Goal: Navigation & Orientation: Find specific page/section

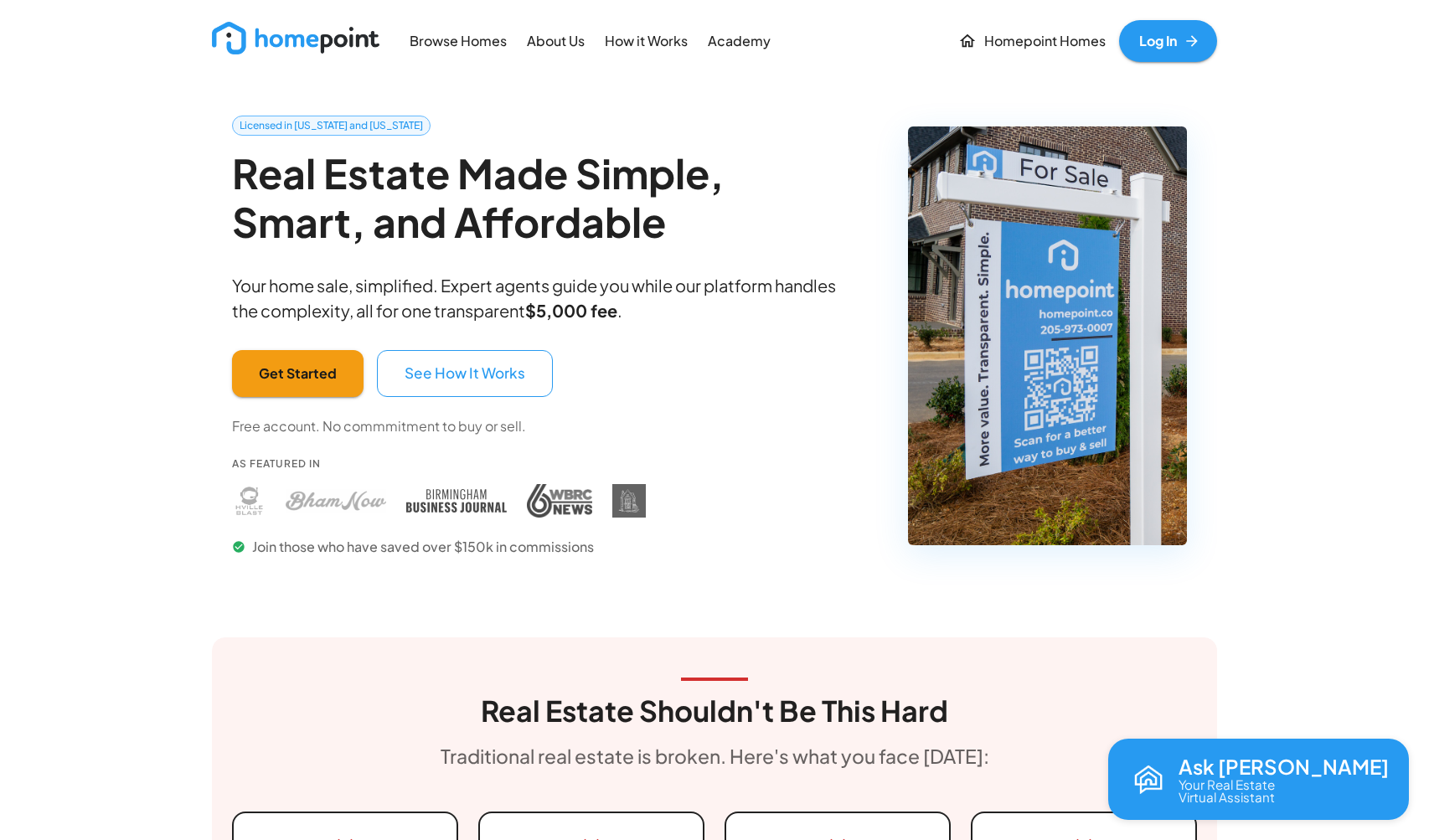
click at [289, 44] on img at bounding box center [296, 38] width 168 height 33
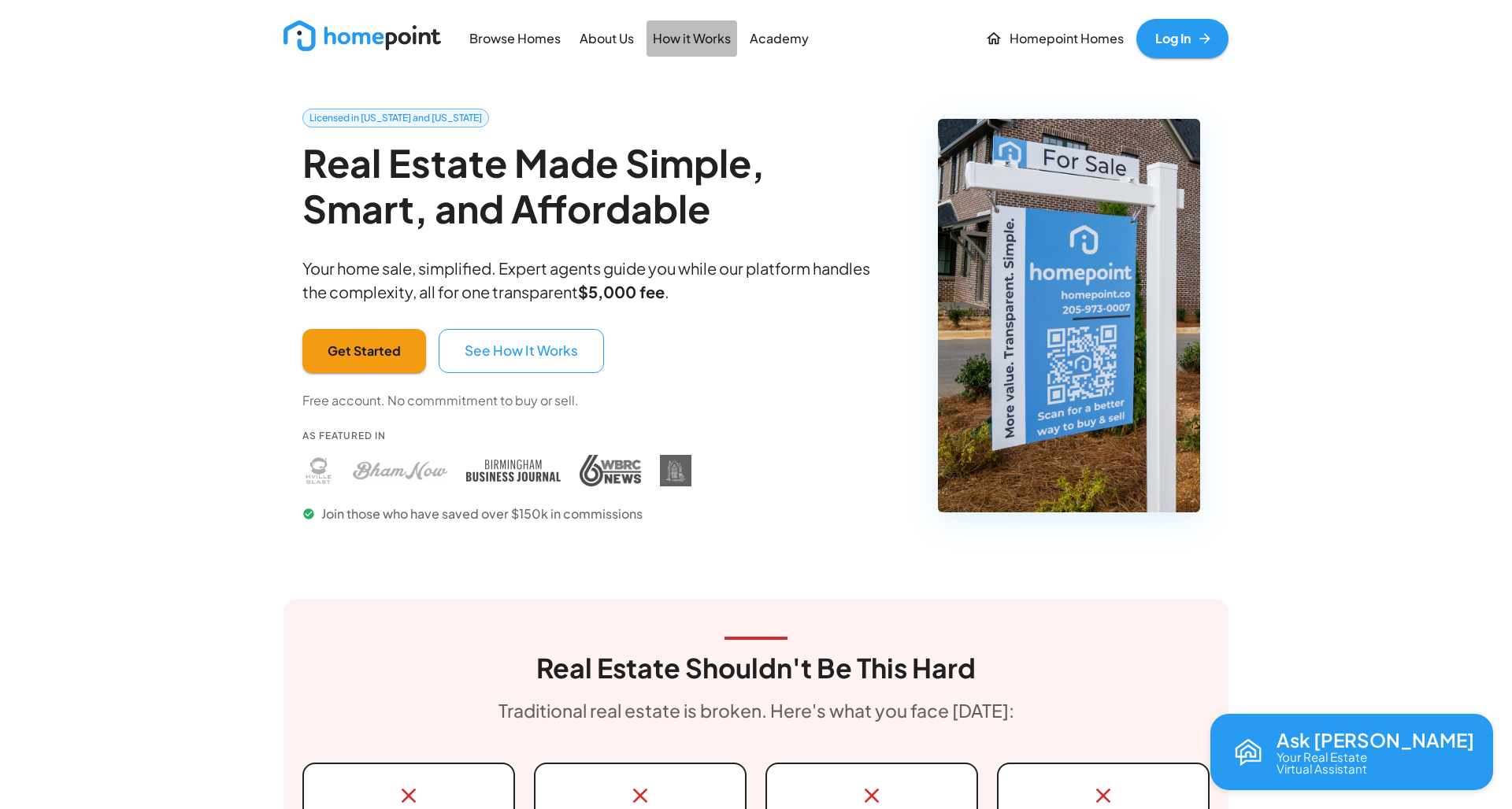
click at [704, 42] on p "How it Works" at bounding box center [691, 39] width 78 height 18
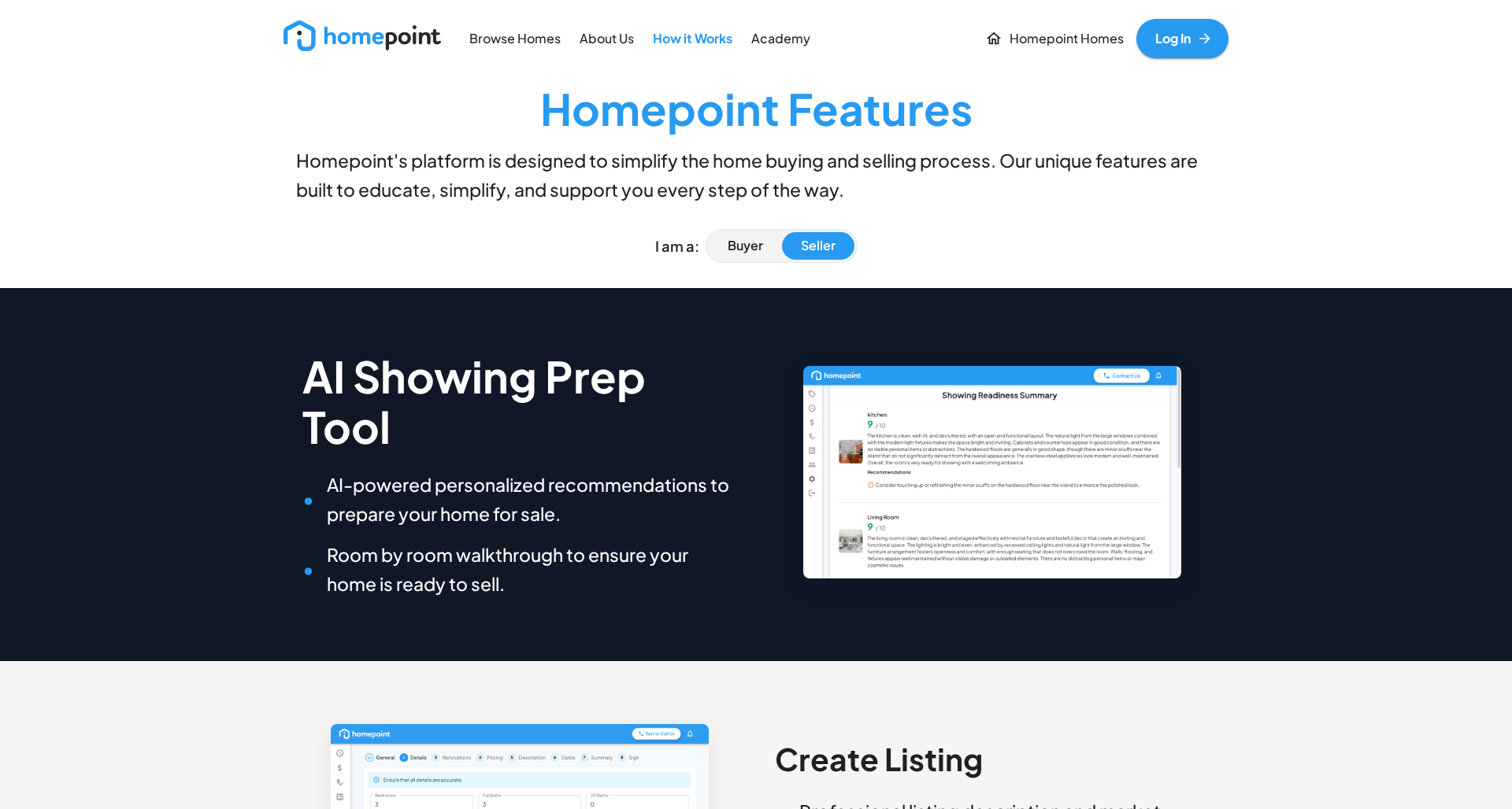
click at [411, 35] on img at bounding box center [362, 36] width 158 height 31
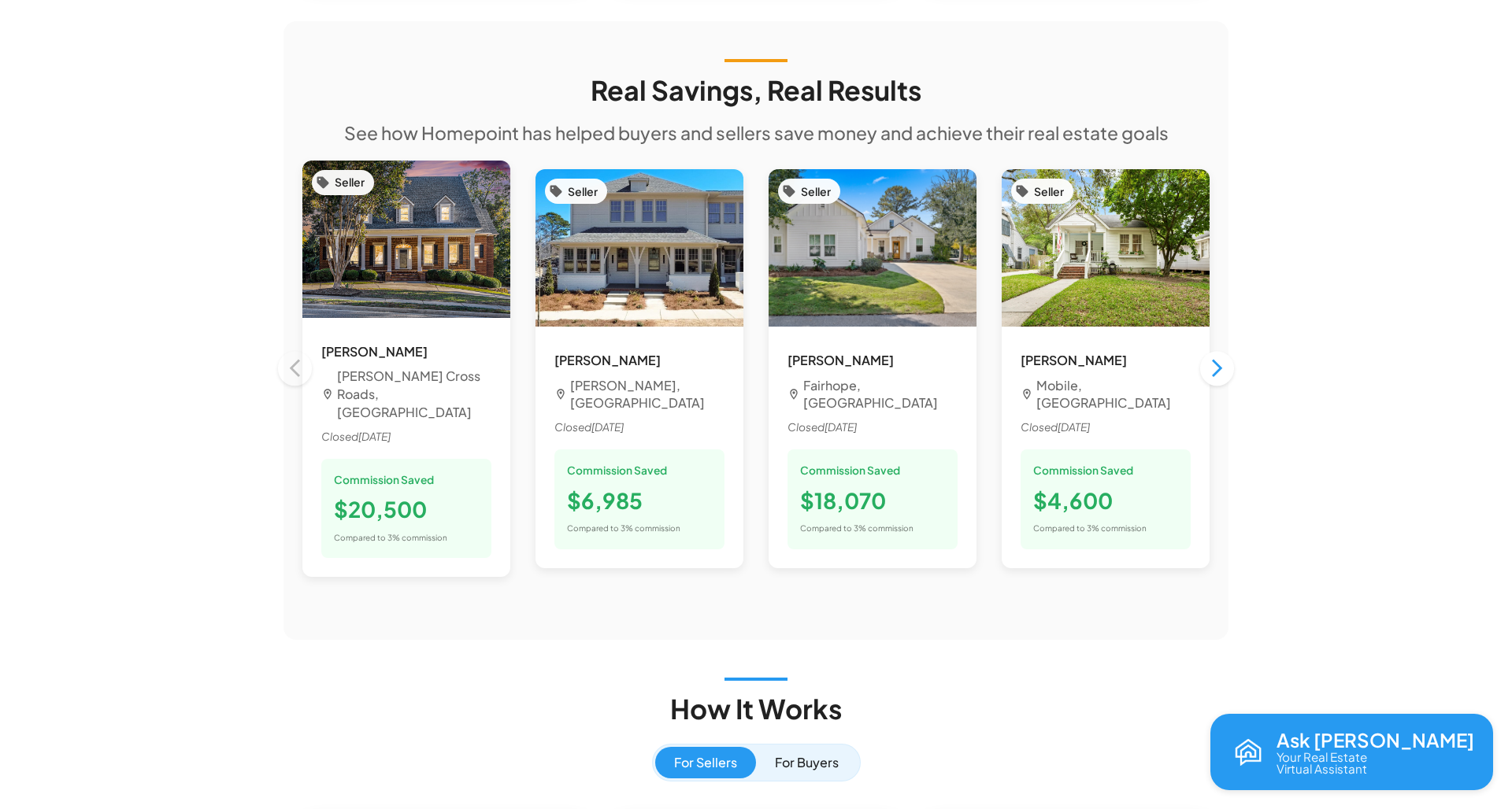
scroll to position [1369, 0]
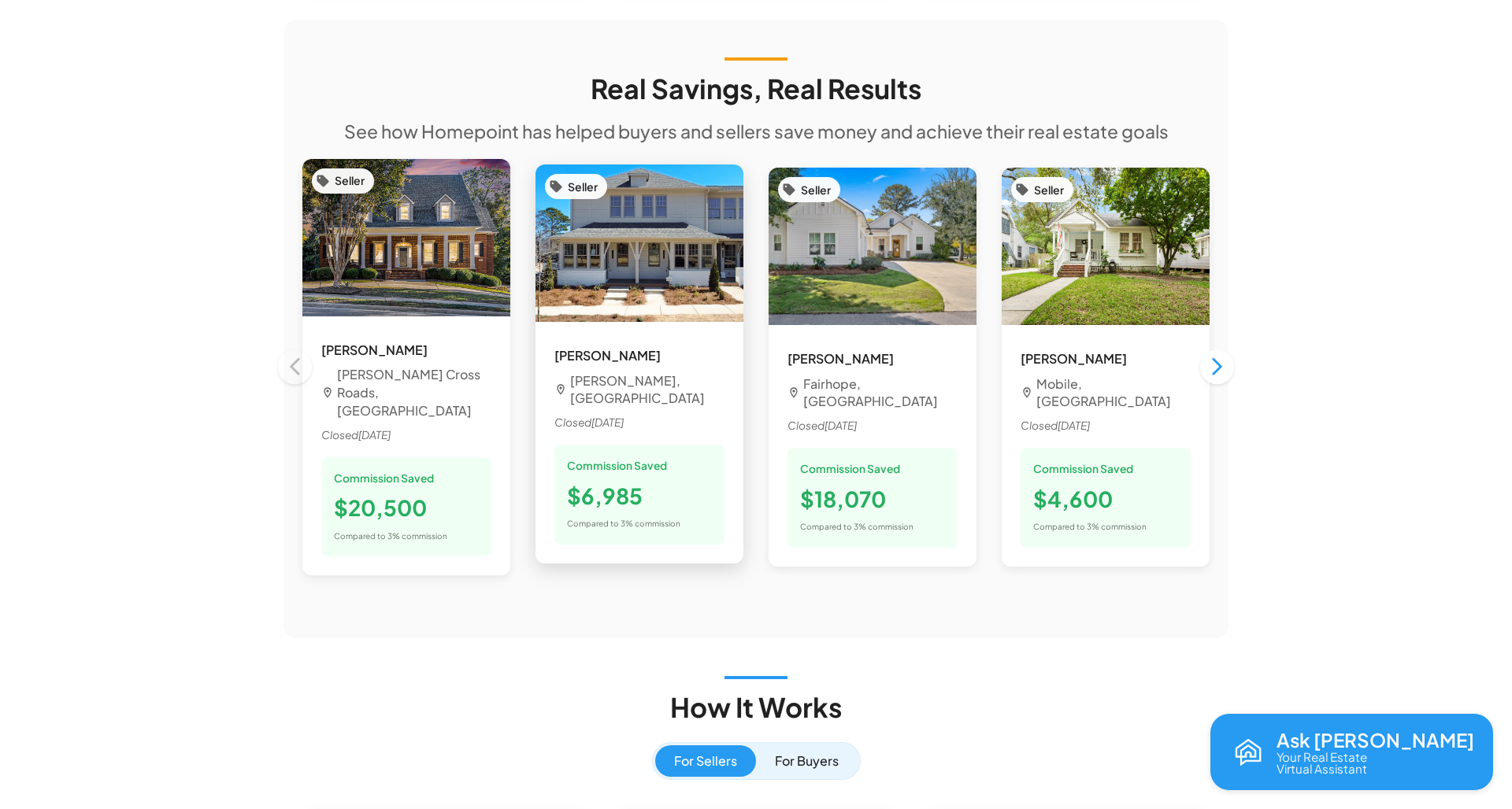
click at [627, 222] on img at bounding box center [639, 243] width 208 height 157
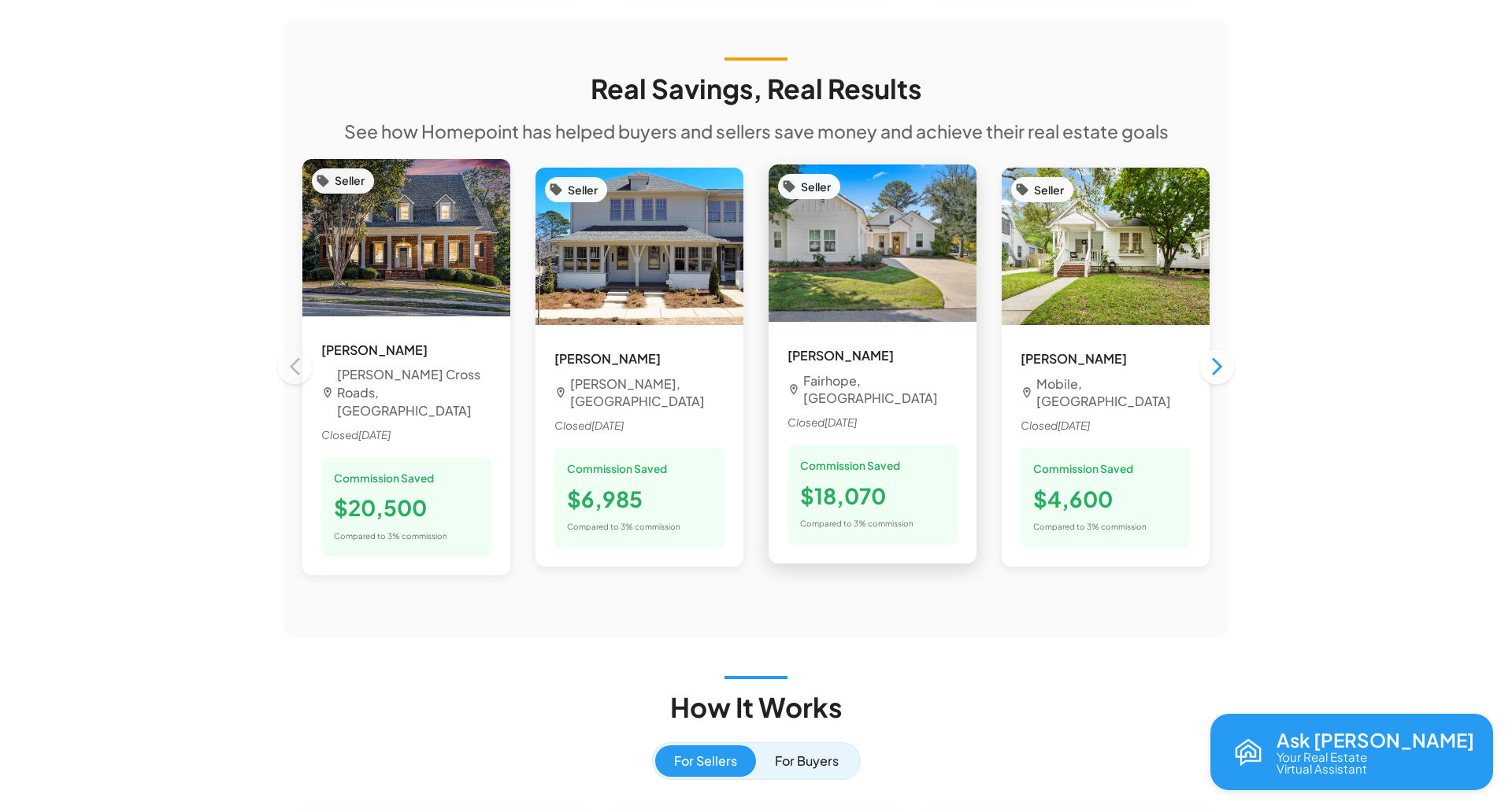
click at [808, 222] on img at bounding box center [872, 243] width 208 height 157
click at [844, 372] on p "Fairhope, [GEOGRAPHIC_DATA]" at bounding box center [880, 390] width 154 height 36
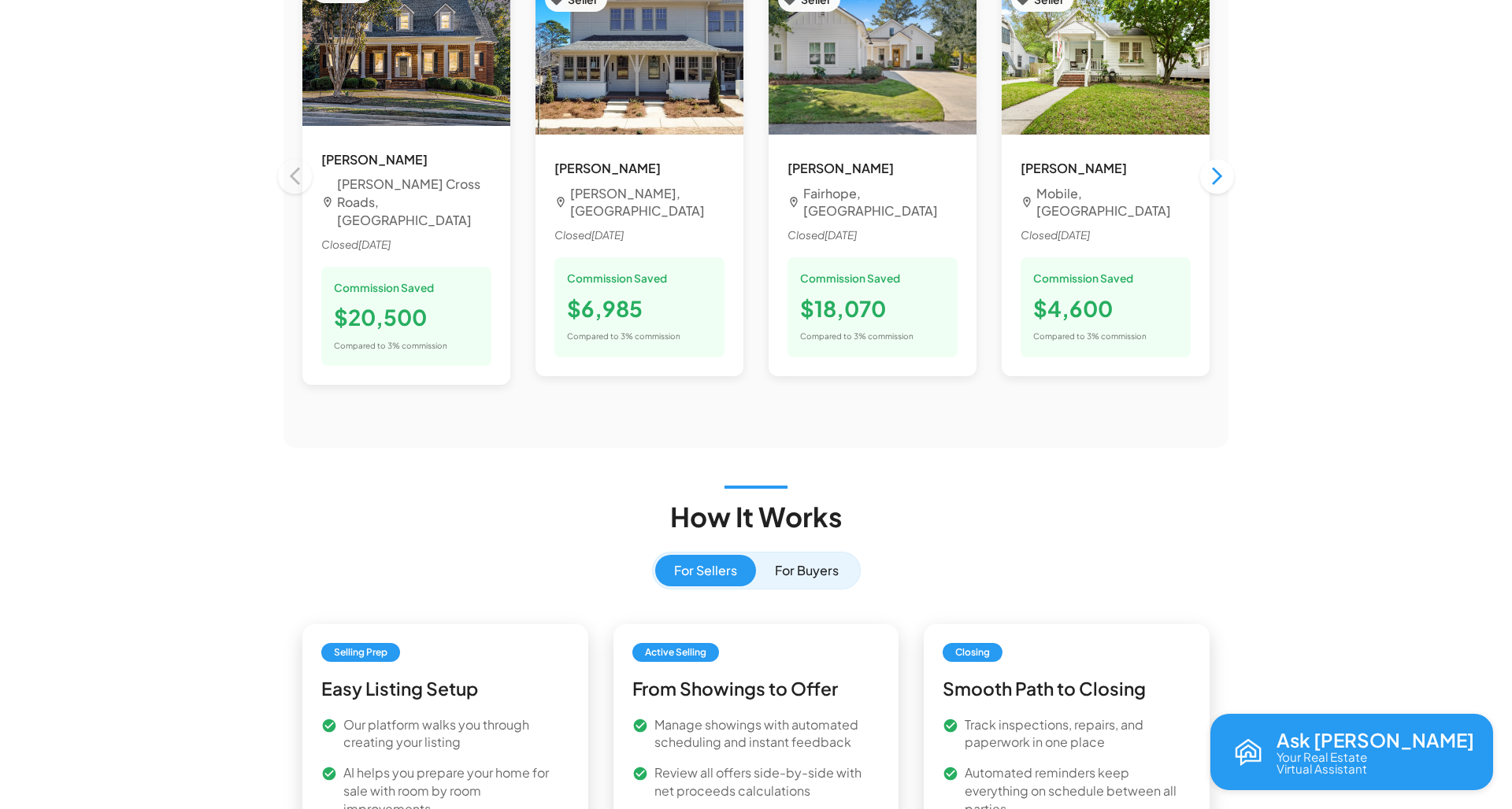
scroll to position [1560, 0]
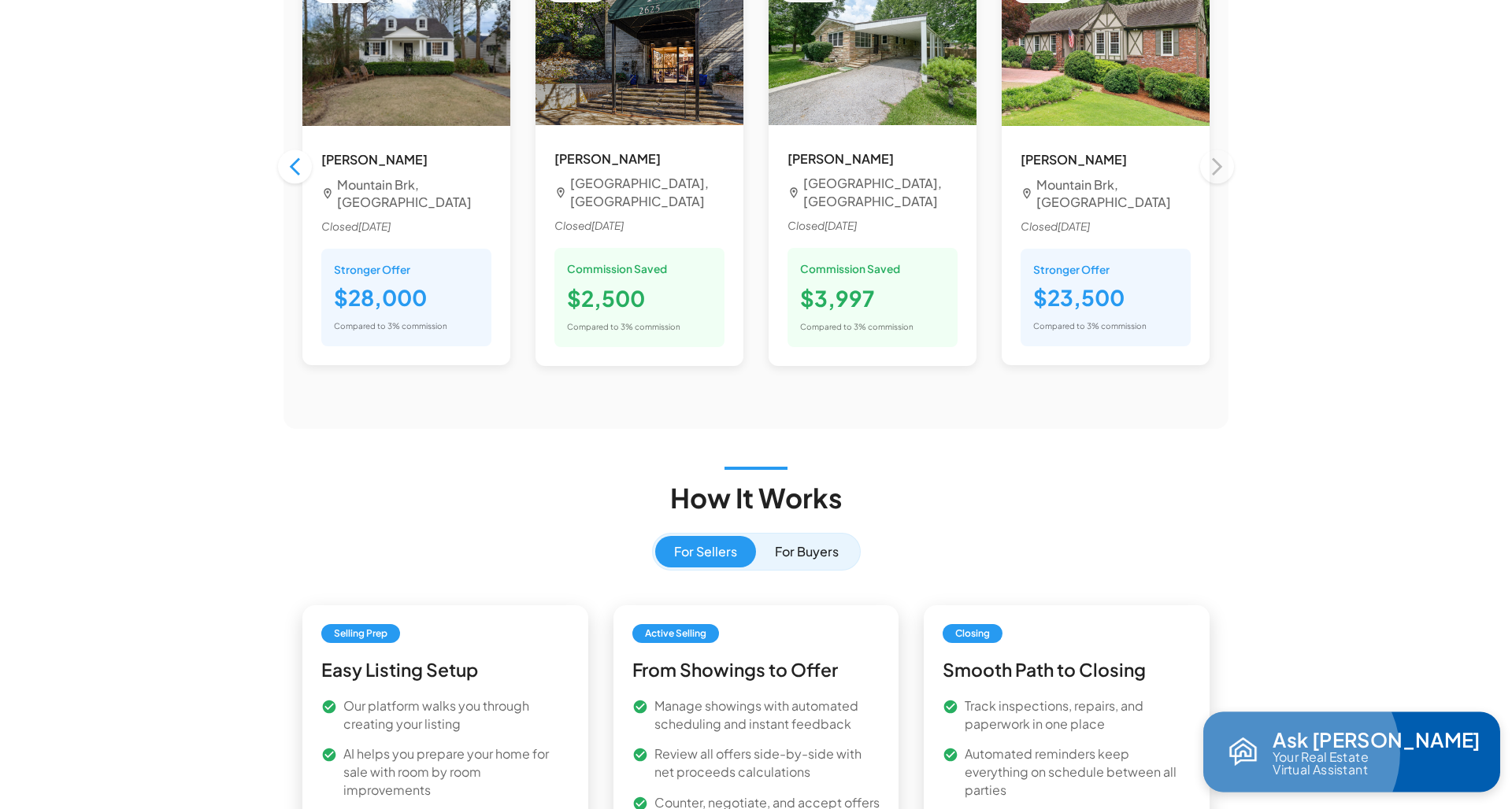
click at [1342, 752] on p "Your Real Estate Virtual Assistant" at bounding box center [1320, 762] width 95 height 25
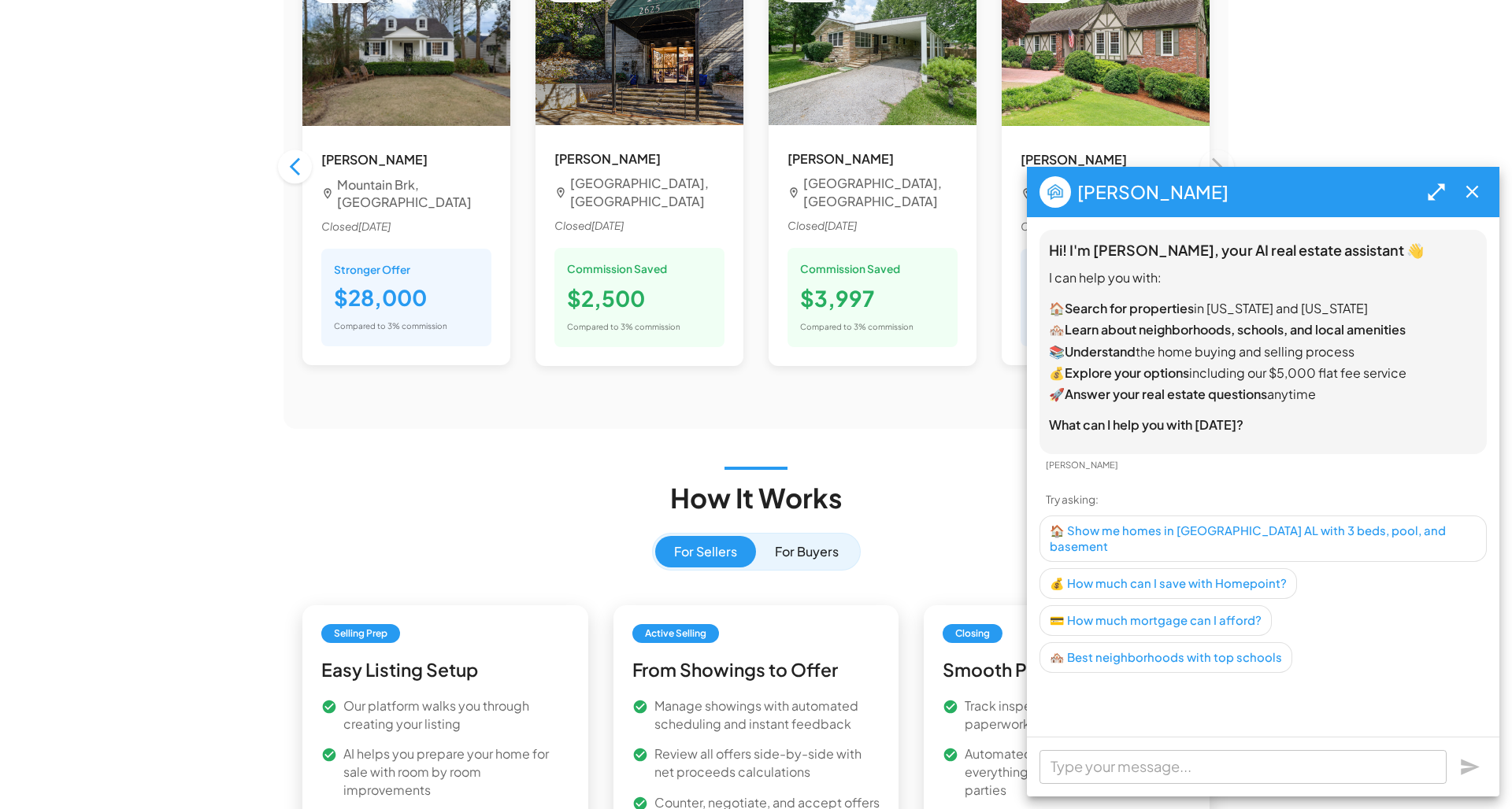
click at [1342, 193] on icon "button" at bounding box center [1472, 192] width 13 height 13
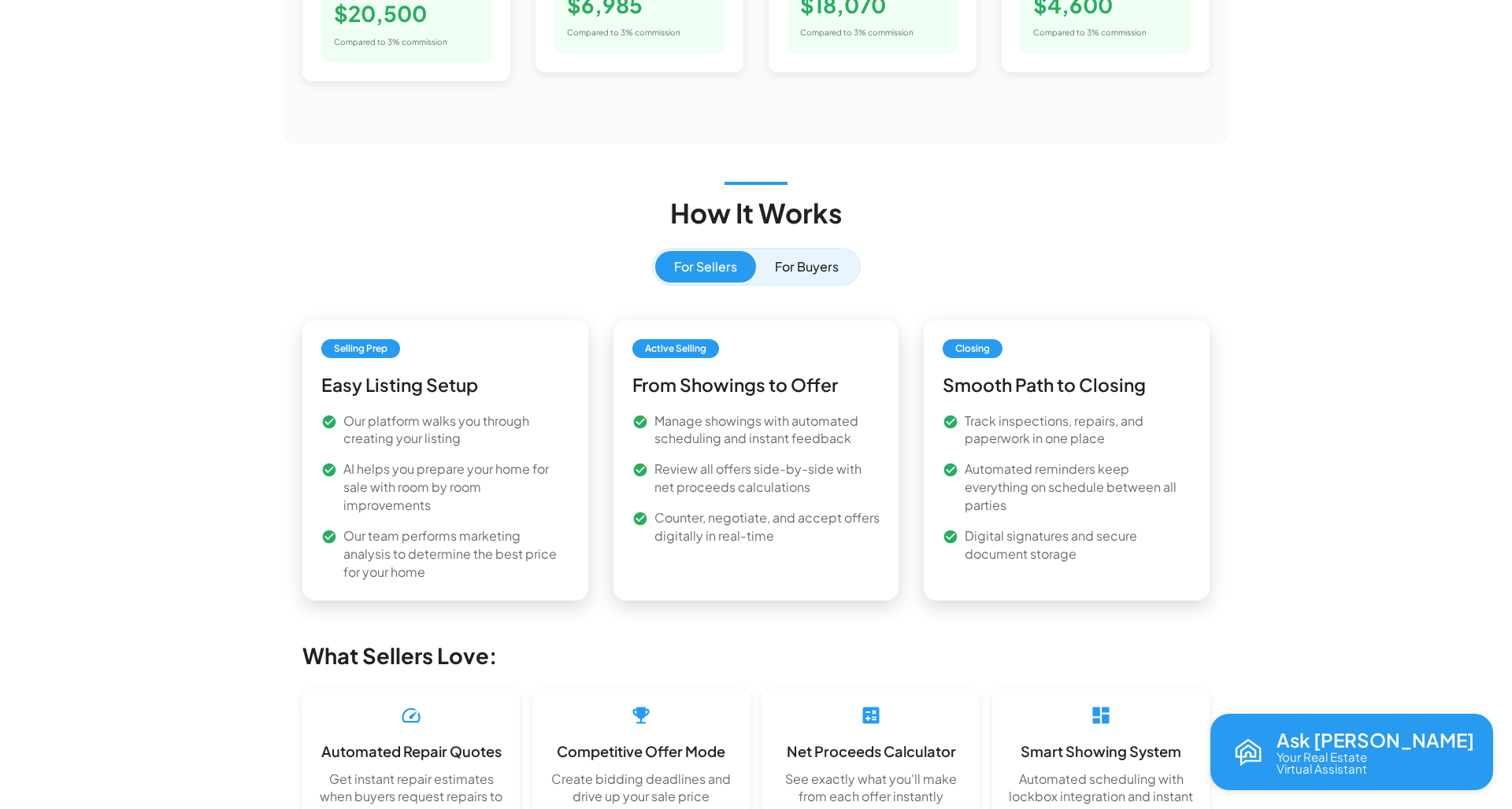
scroll to position [1939, 0]
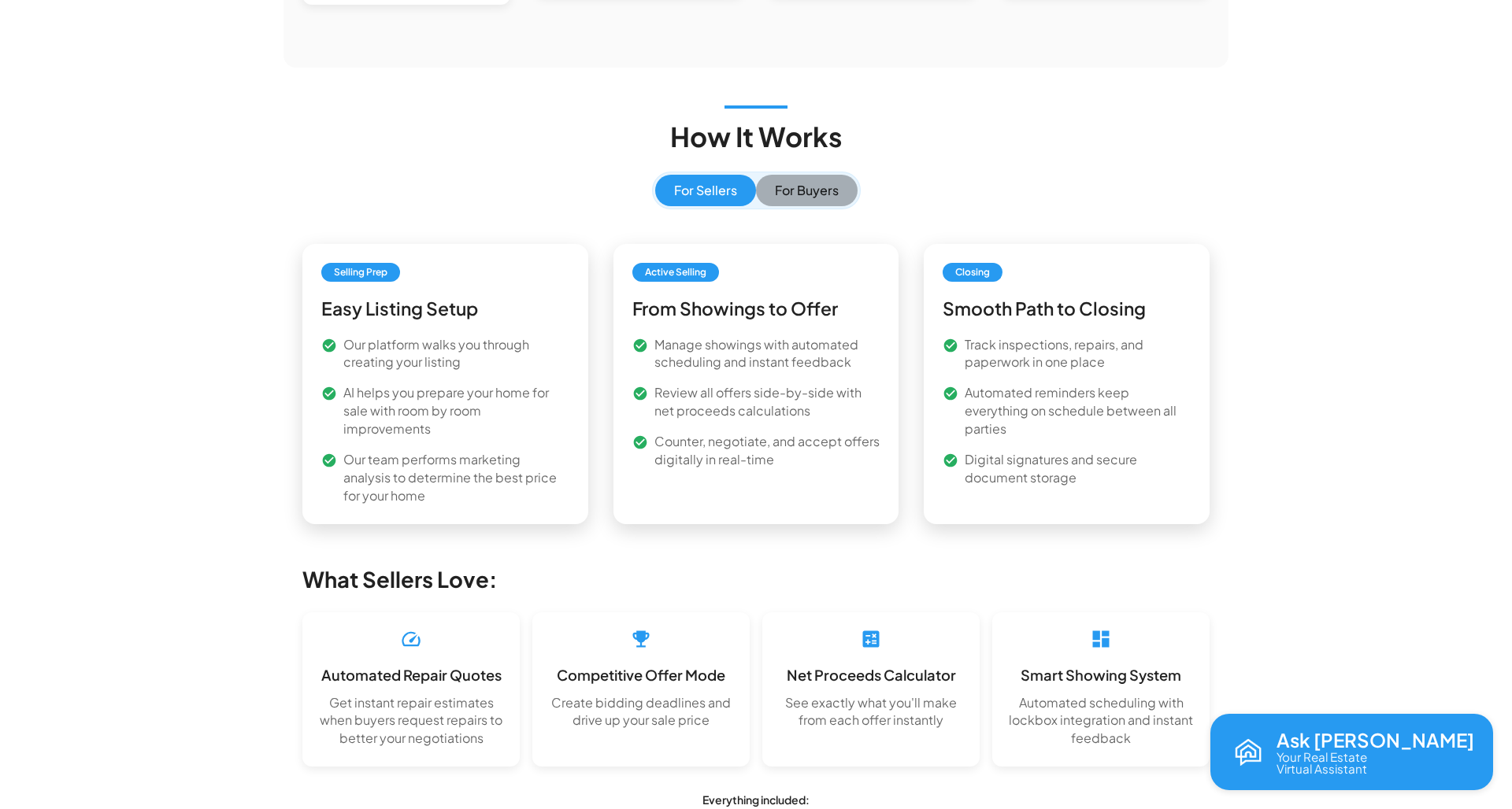
click at [804, 206] on button "For Buyers" at bounding box center [807, 190] width 102 height 31
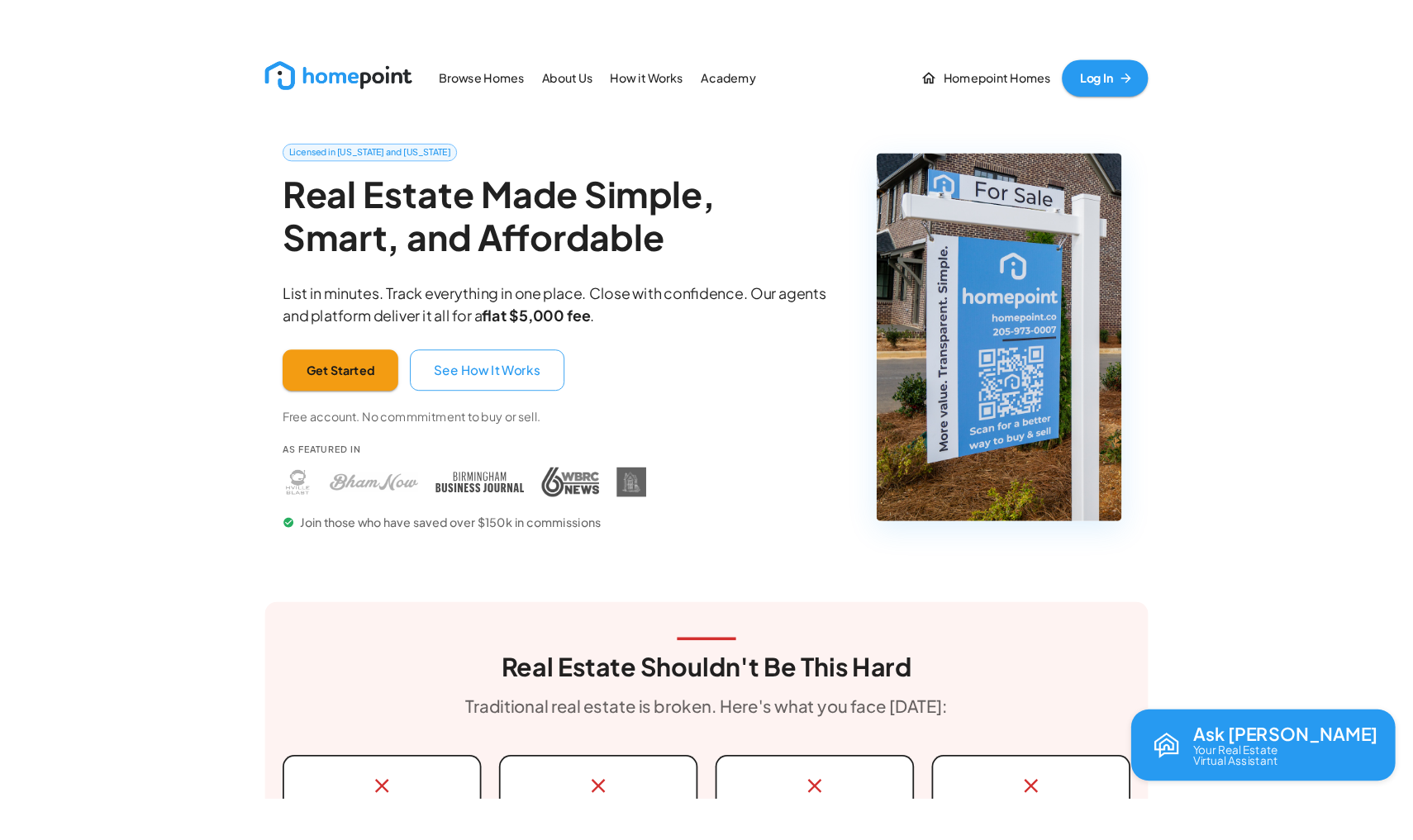
scroll to position [0, 0]
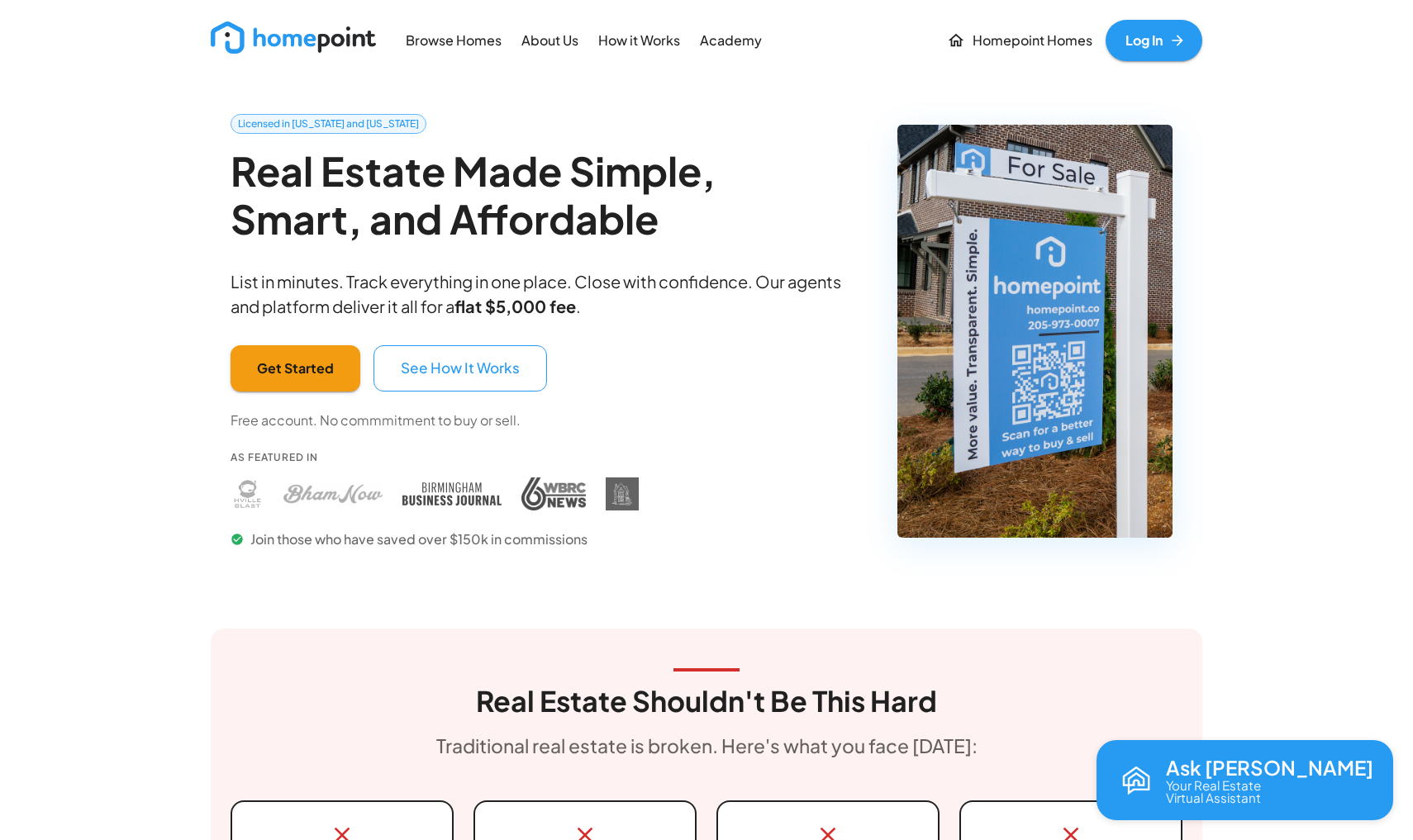
drag, startPoint x: 328, startPoint y: 47, endPoint x: 1375, endPoint y: 357, distance: 1091.9
